Goal: Transaction & Acquisition: Book appointment/travel/reservation

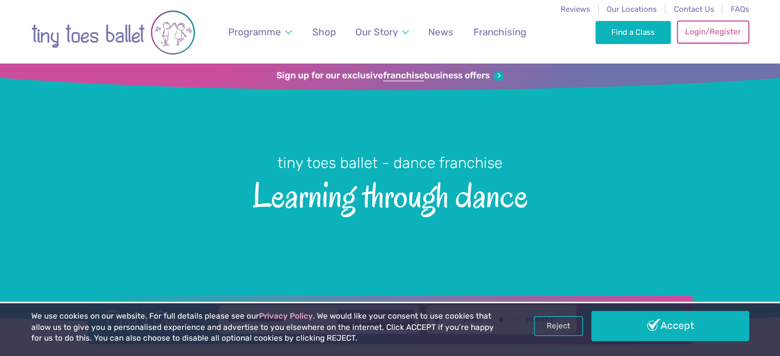
click at [696, 38] on link "Login/Register" at bounding box center [713, 32] width 72 height 23
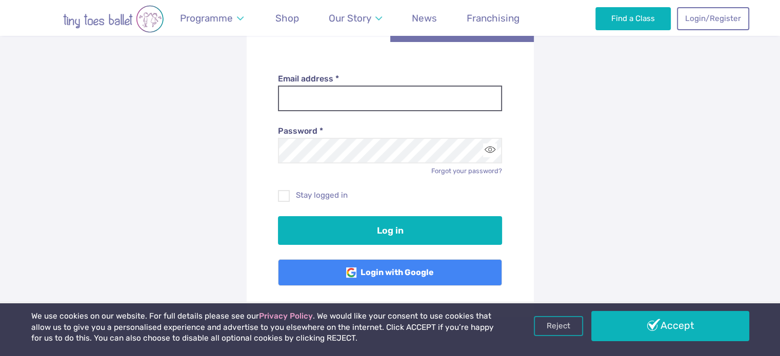
scroll to position [154, 0]
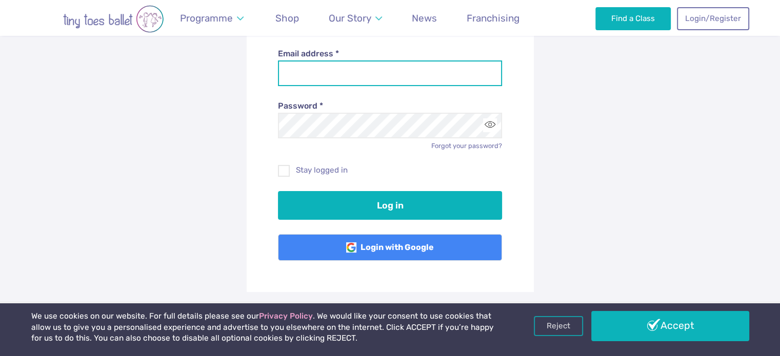
click at [320, 80] on input "Email address *" at bounding box center [390, 74] width 224 height 26
type input "**********"
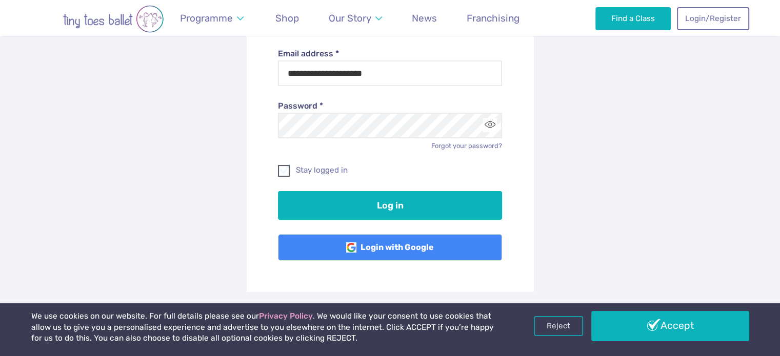
click at [336, 174] on label "Stay logged in" at bounding box center [390, 170] width 224 height 11
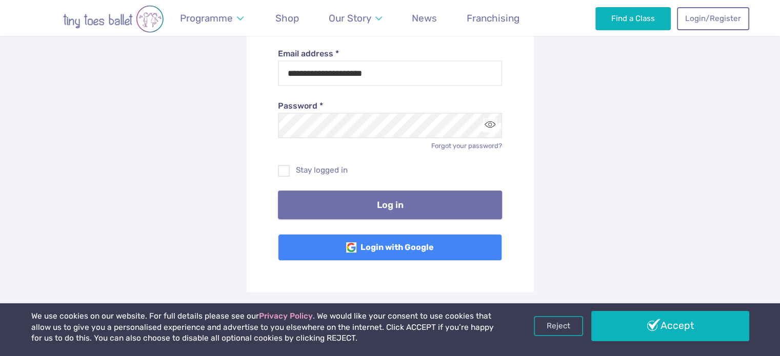
click at [353, 215] on button "Log in" at bounding box center [390, 205] width 224 height 29
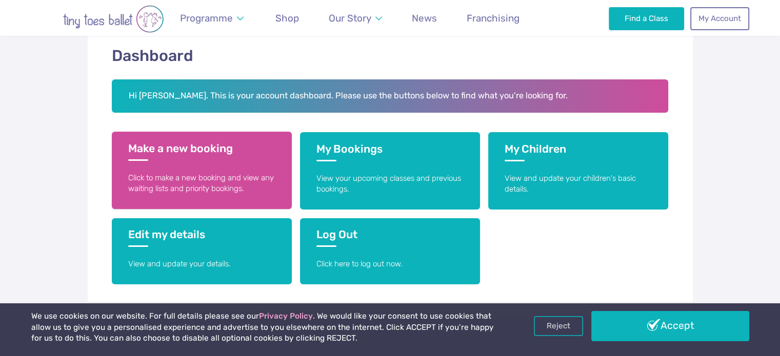
scroll to position [205, 0]
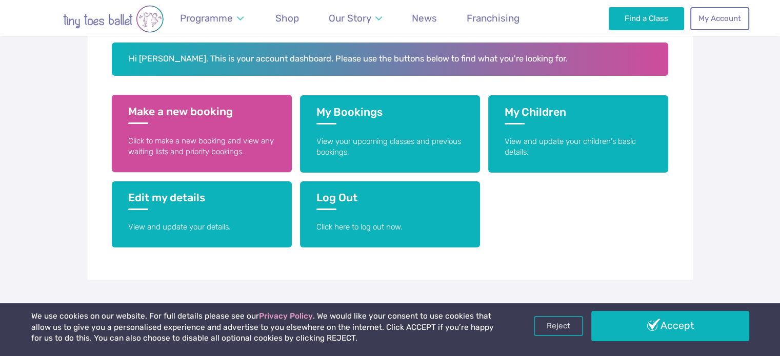
click at [189, 119] on h3 "Make a new booking" at bounding box center [201, 114] width 147 height 19
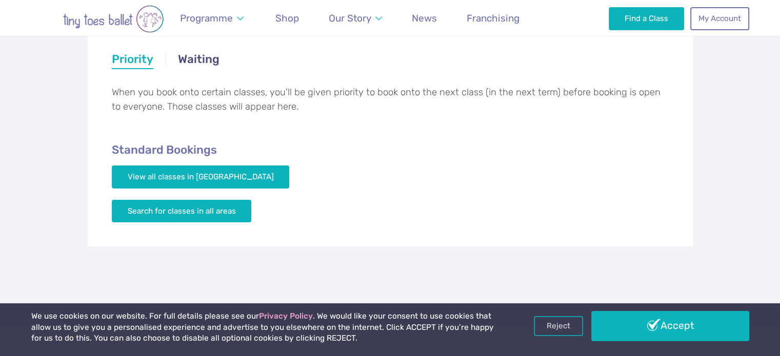
scroll to position [205, 0]
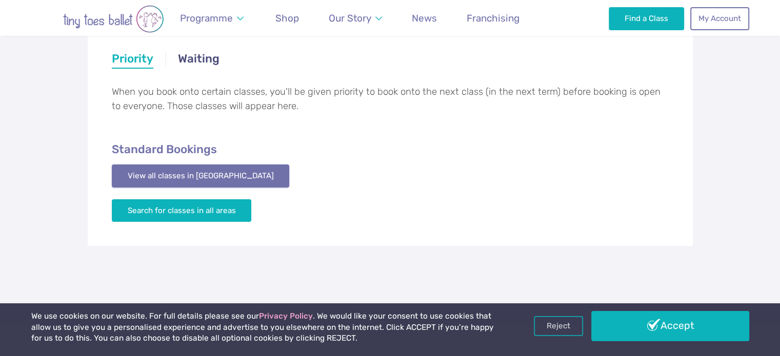
click at [197, 173] on link "View all classes in Essex Mid & South" at bounding box center [201, 176] width 178 height 23
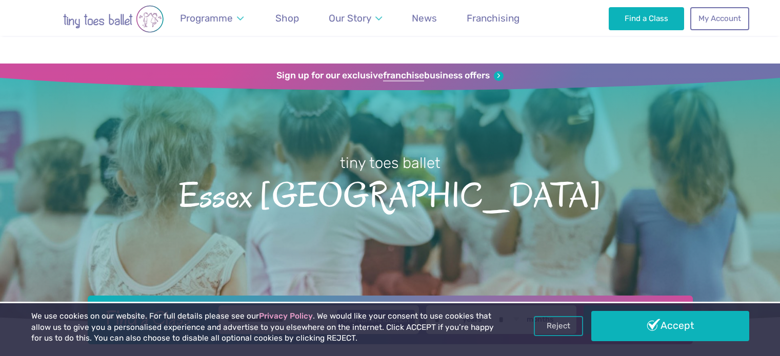
scroll to position [1667, 0]
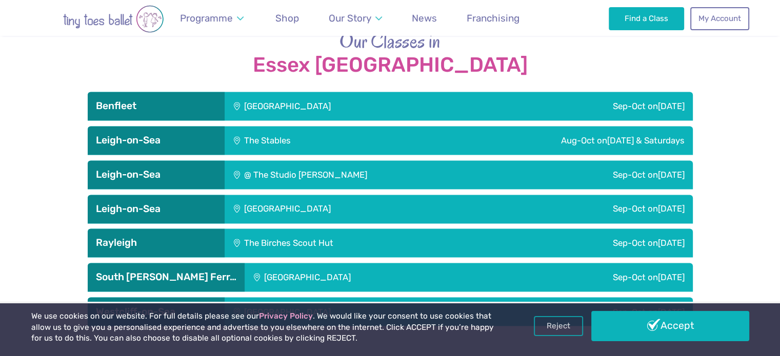
click at [276, 161] on div "@ The Studio Leigh" at bounding box center [372, 175] width 295 height 29
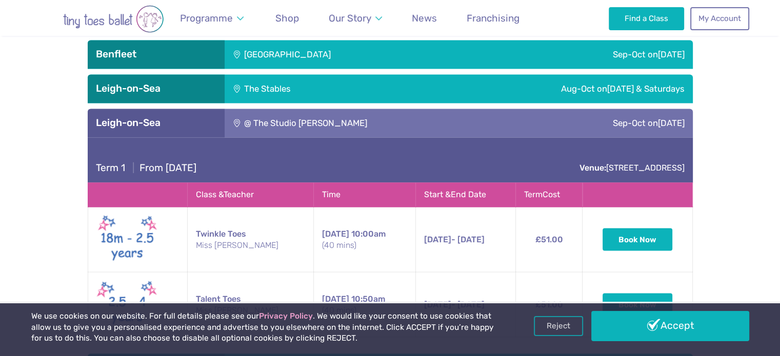
scroll to position [1718, 0]
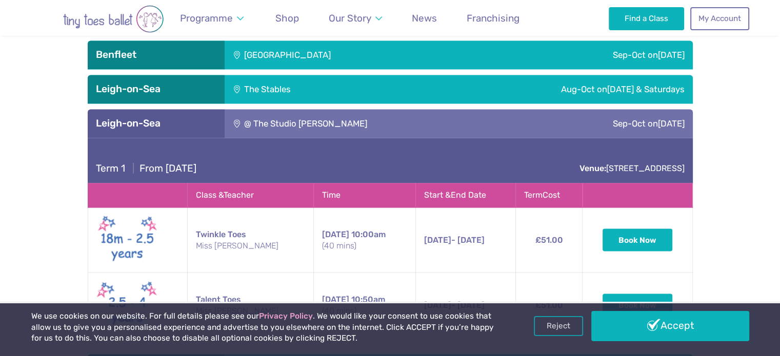
click at [200, 117] on h3 "Leigh-on-Sea" at bounding box center [156, 123] width 121 height 12
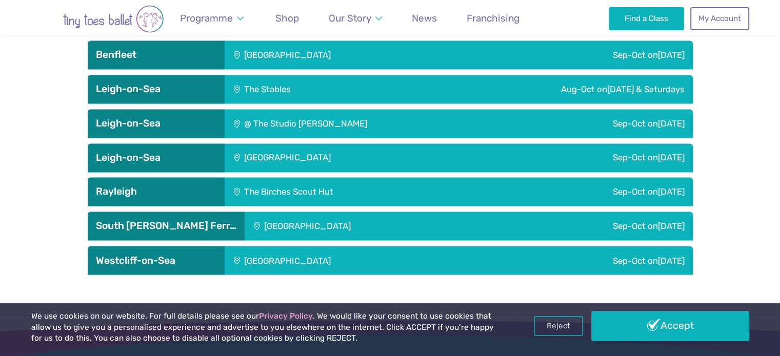
click at [260, 144] on div "Leigh Community Centre" at bounding box center [357, 158] width 265 height 29
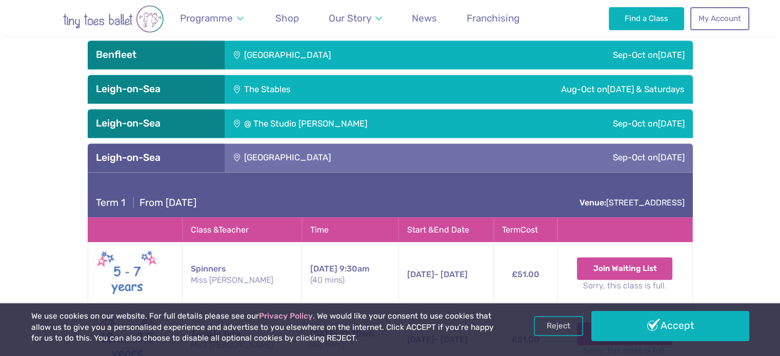
click at [260, 144] on div "Leigh Community Centre" at bounding box center [357, 158] width 265 height 29
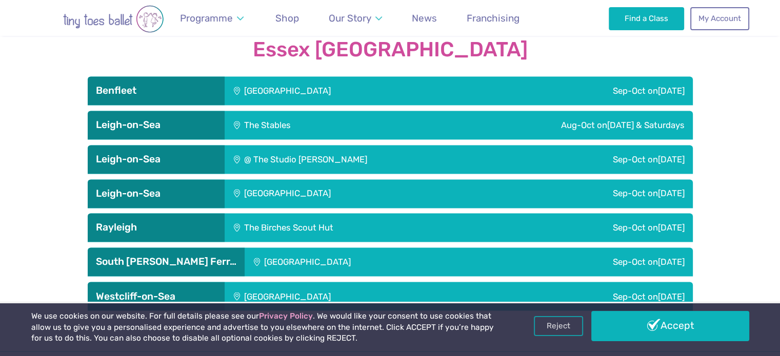
scroll to position [1667, 0]
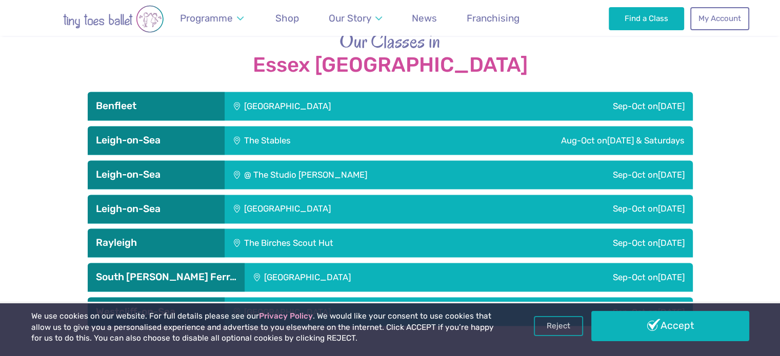
click at [288, 126] on div "The Stables" at bounding box center [306, 140] width 163 height 29
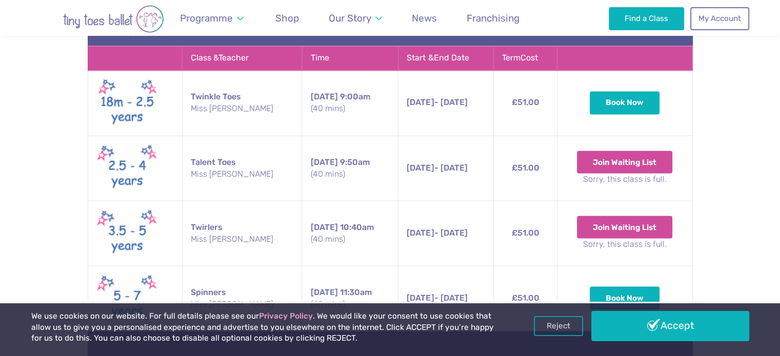
scroll to position [1821, 0]
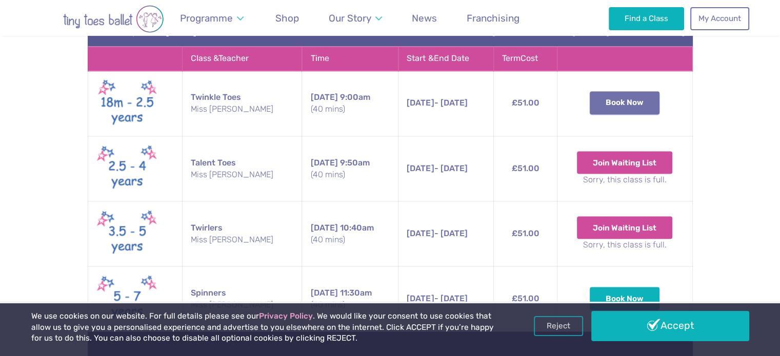
click at [608, 91] on button "Book Now" at bounding box center [625, 102] width 70 height 23
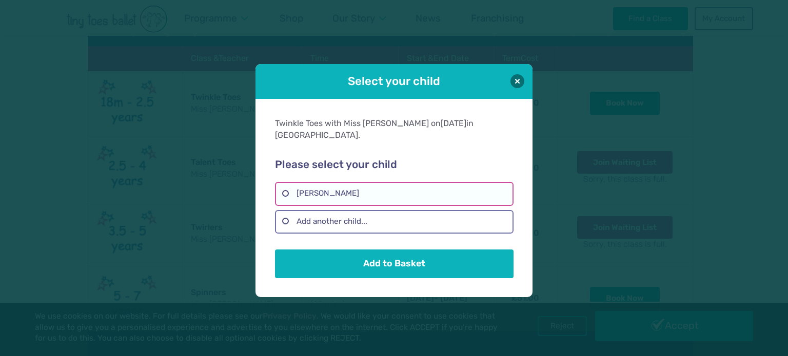
click at [362, 186] on label "Selena Cahani" at bounding box center [394, 194] width 238 height 24
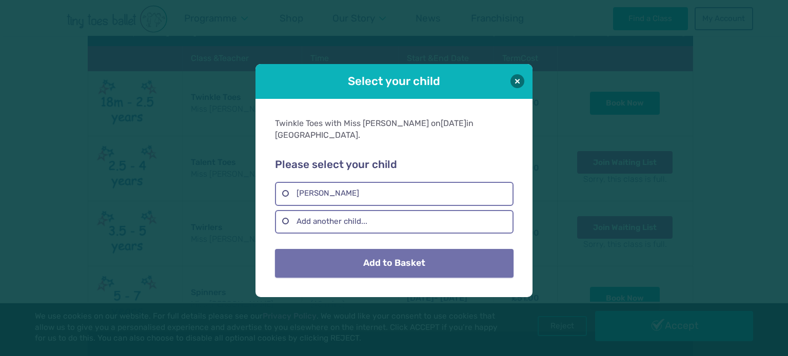
click at [382, 254] on button "Add to Basket" at bounding box center [394, 263] width 238 height 29
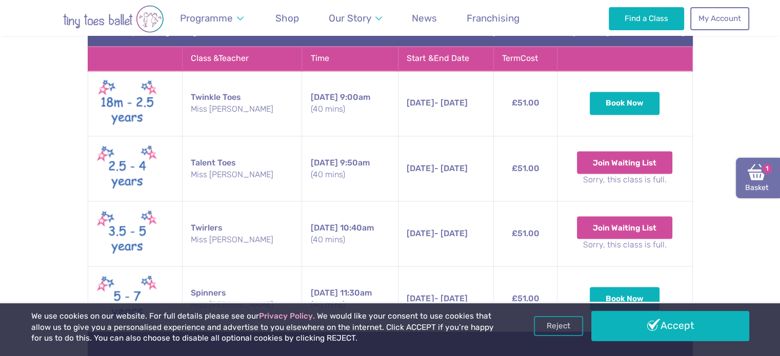
click at [755, 174] on img at bounding box center [757, 172] width 18 height 18
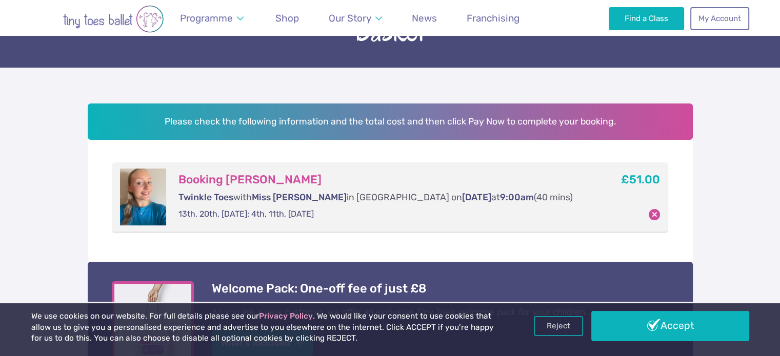
scroll to position [103, 0]
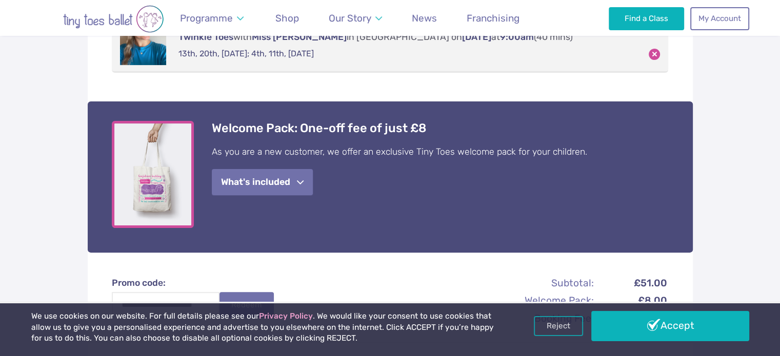
click at [293, 183] on button "What's included" at bounding box center [262, 182] width 101 height 26
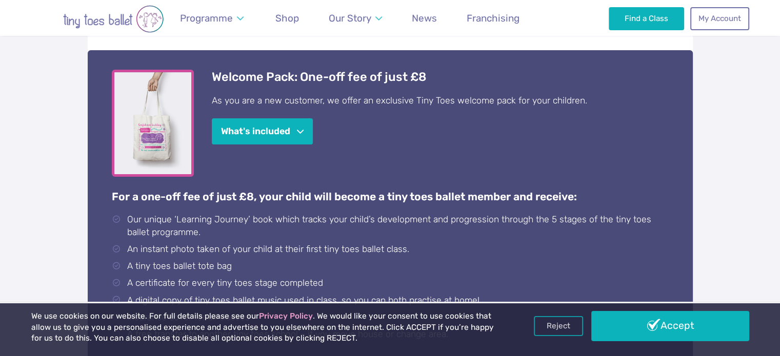
scroll to position [462, 0]
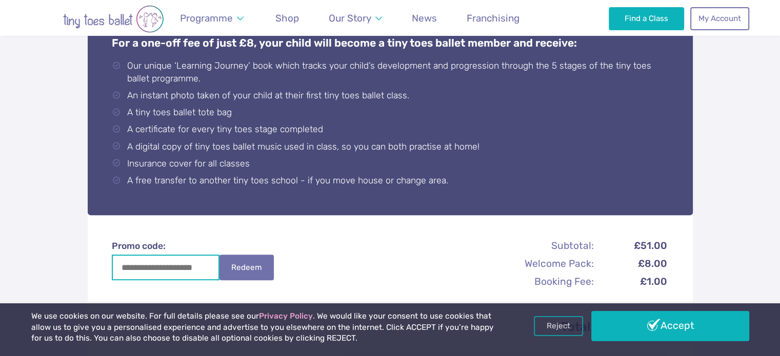
click at [179, 270] on input "Promo code:" at bounding box center [166, 268] width 108 height 26
drag, startPoint x: 625, startPoint y: 322, endPoint x: 616, endPoint y: 324, distance: 9.4
click at [625, 323] on link "Accept" at bounding box center [670, 326] width 158 height 30
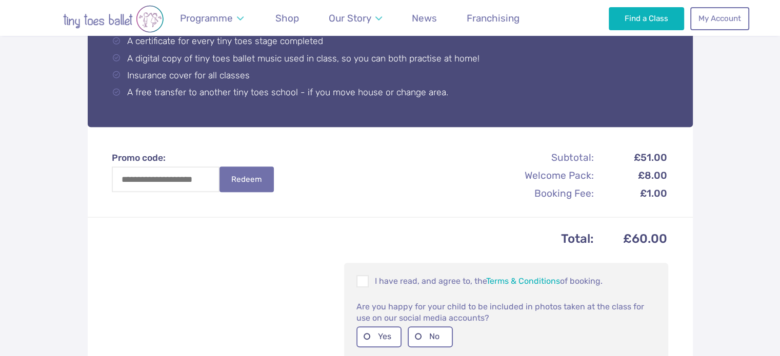
scroll to position [667, 0]
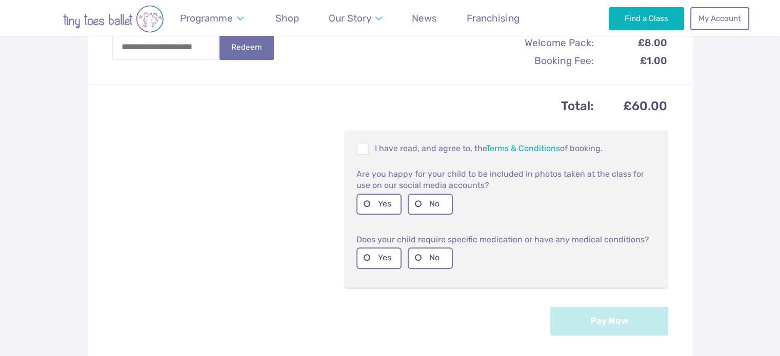
scroll to position [513, 0]
click at [365, 153] on span at bounding box center [363, 152] width 11 height 10
click at [384, 200] on label "Yes" at bounding box center [378, 205] width 45 height 21
click at [424, 258] on label "No" at bounding box center [430, 259] width 45 height 21
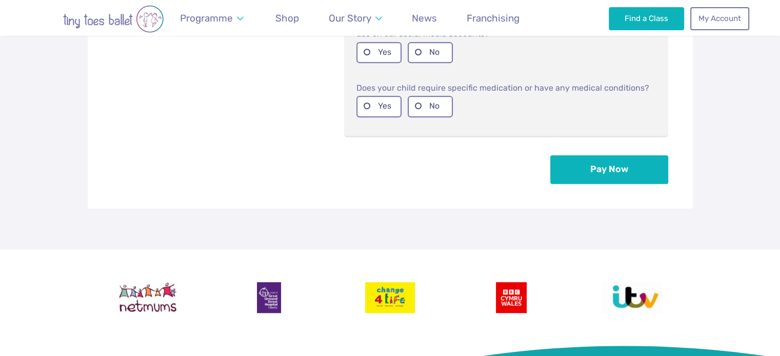
scroll to position [667, 0]
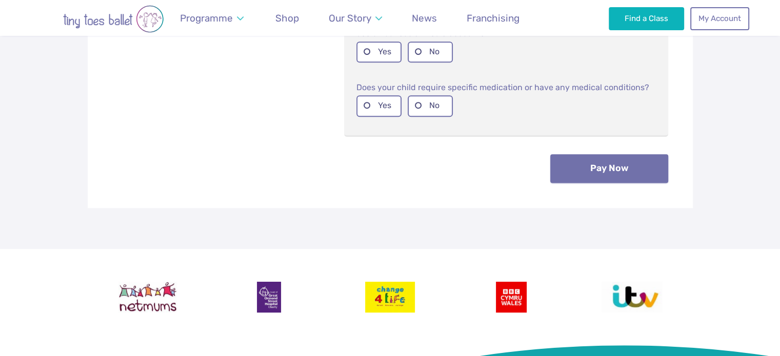
click at [599, 168] on button "Pay Now" at bounding box center [609, 168] width 118 height 29
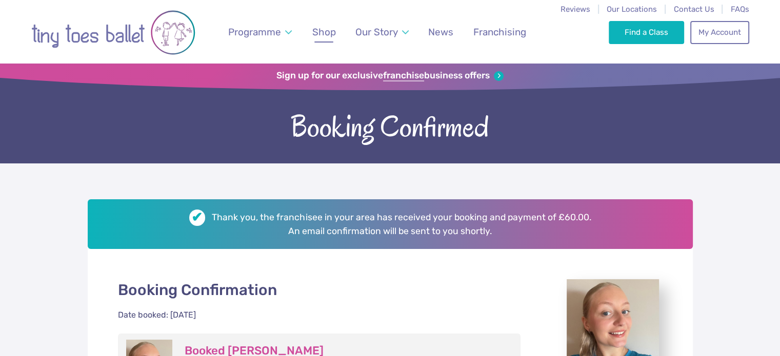
click at [328, 37] on span "Shop" at bounding box center [324, 32] width 24 height 12
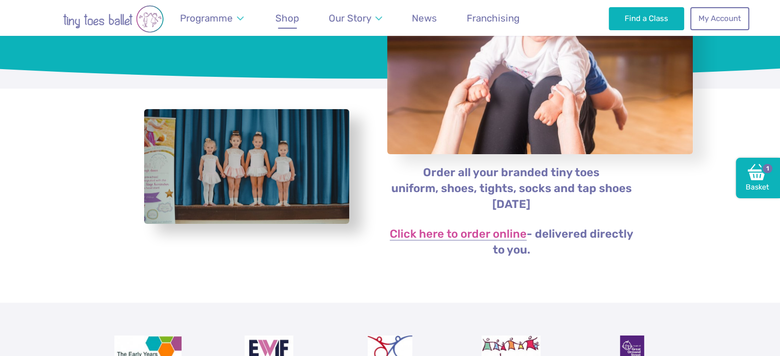
scroll to position [154, 0]
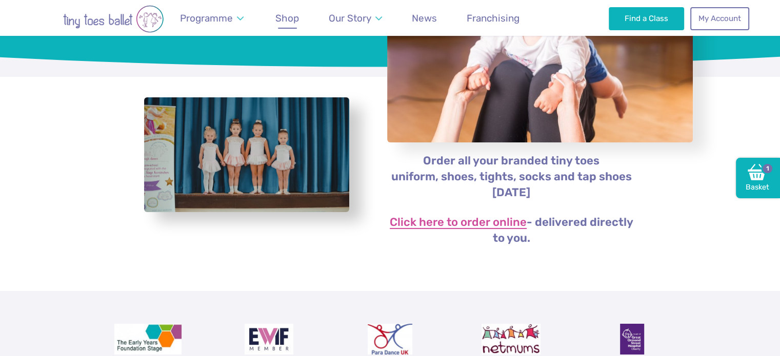
click at [417, 226] on link "Click here to order online" at bounding box center [458, 223] width 137 height 12
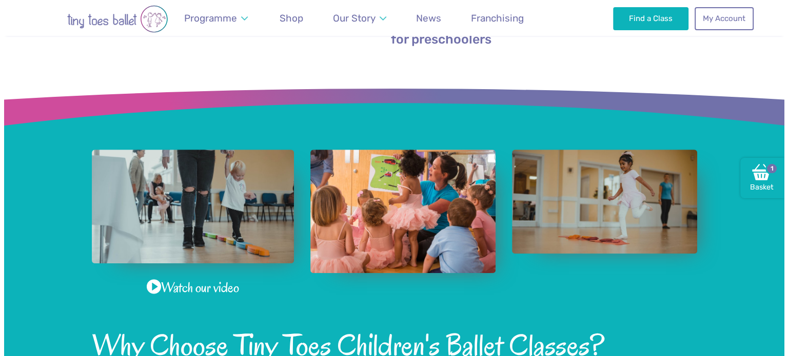
scroll to position [564, 0]
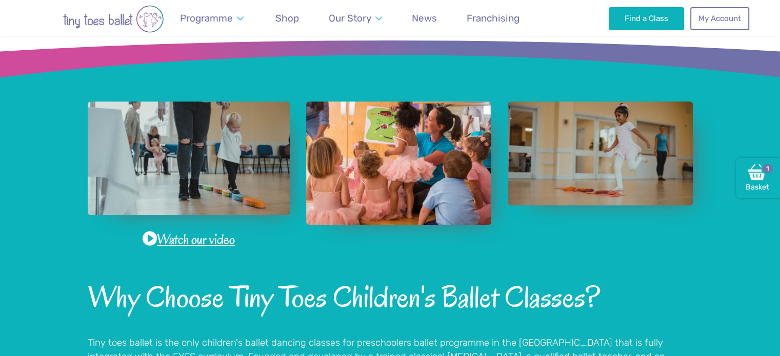
click at [207, 242] on link "Watch our video" at bounding box center [189, 240] width 92 height 20
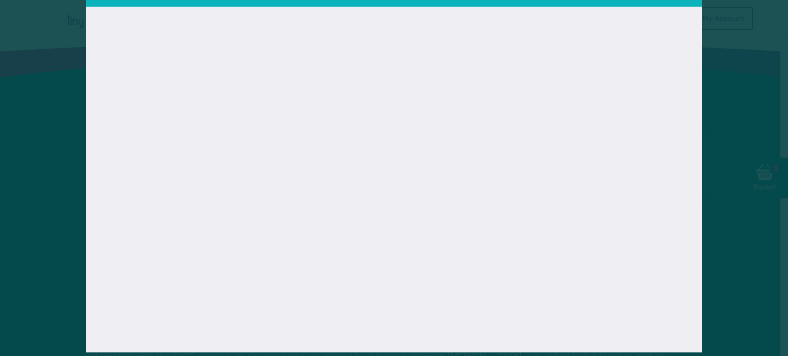
scroll to position [39, 0]
